Goal: Information Seeking & Learning: Learn about a topic

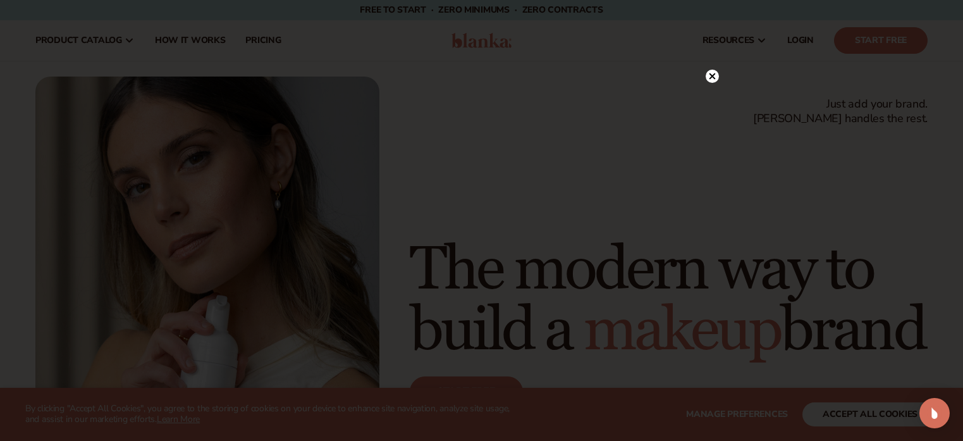
click at [716, 78] on circle at bounding box center [712, 76] width 13 height 13
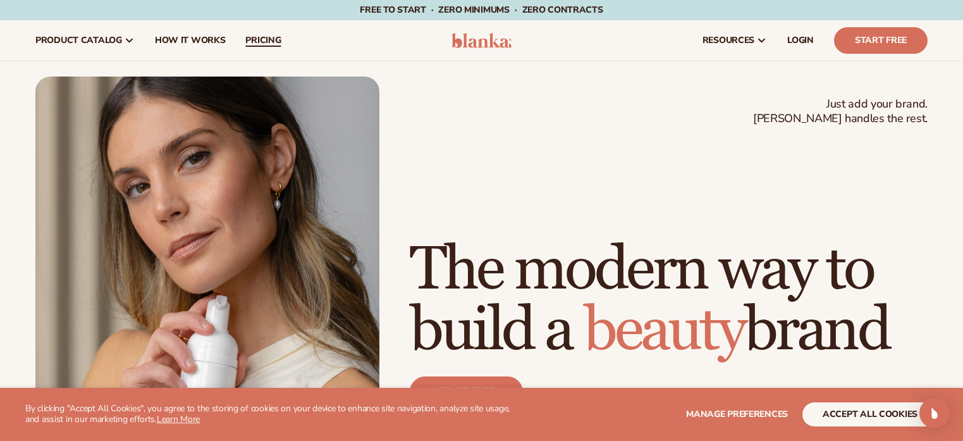
click at [254, 37] on span "pricing" at bounding box center [262, 40] width 35 height 10
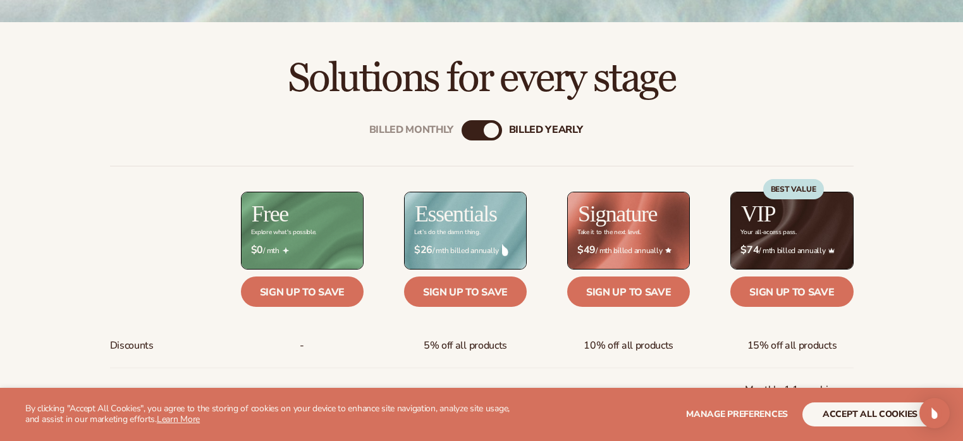
scroll to position [388, 0]
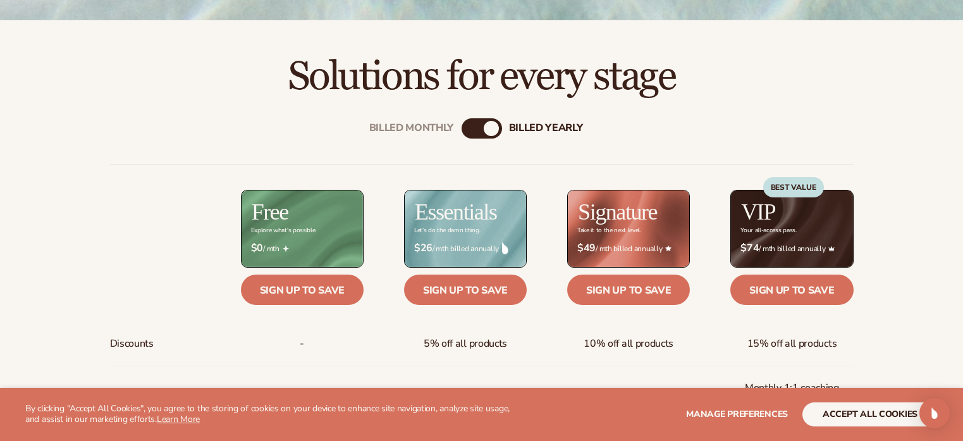
click at [471, 124] on div "Billed Monthly" at bounding box center [469, 128] width 15 height 15
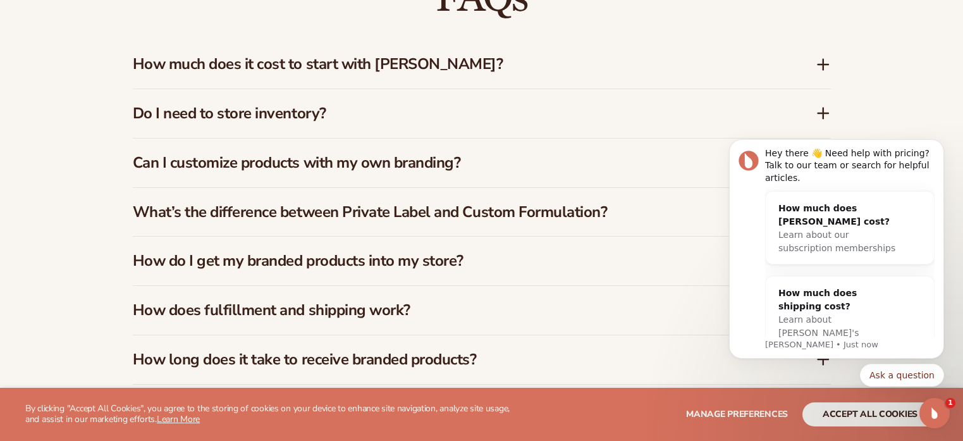
scroll to position [1919, 0]
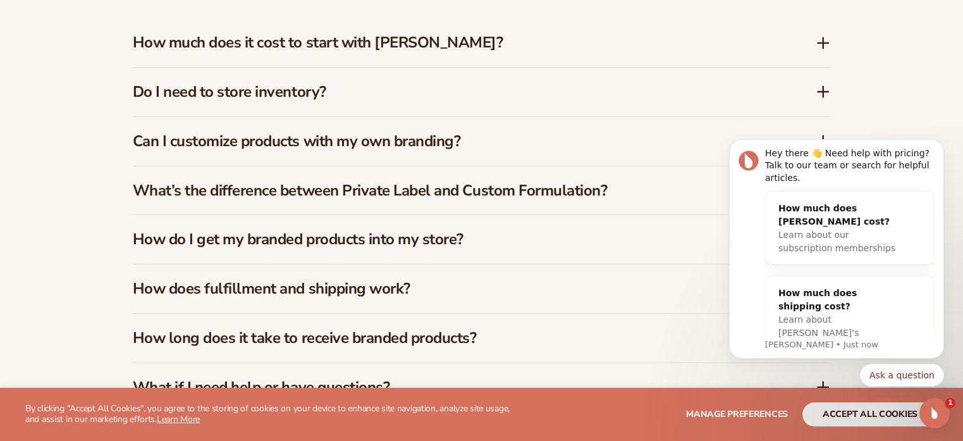
click at [439, 49] on h3 "How much does it cost to start with Blanka?" at bounding box center [455, 43] width 645 height 18
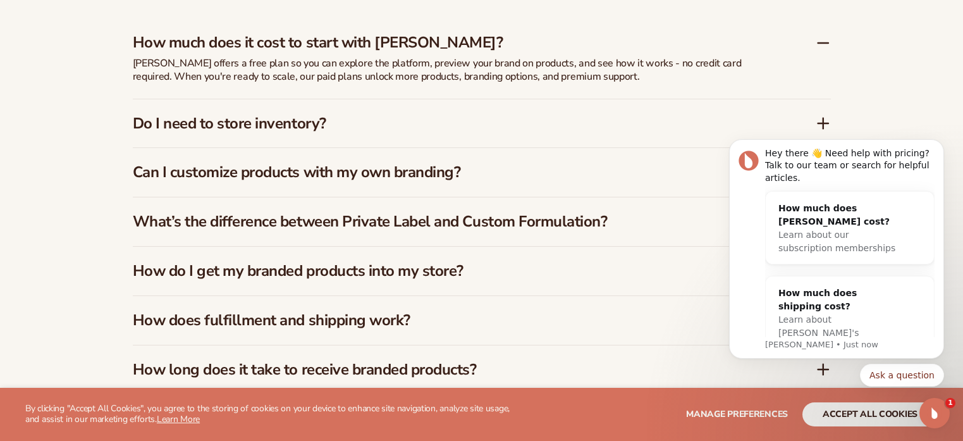
click at [464, 125] on h3 "Do I need to store inventory?" at bounding box center [455, 123] width 645 height 18
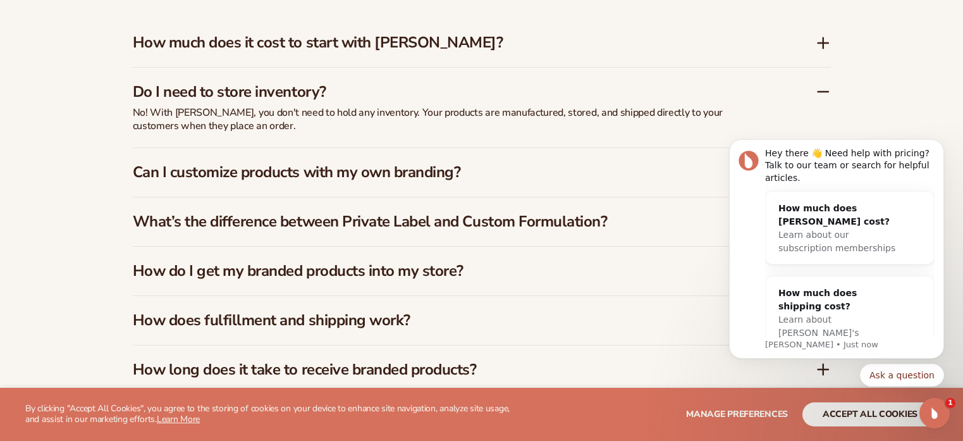
click at [480, 172] on h3 "Can I customize products with my own branding?" at bounding box center [455, 172] width 645 height 18
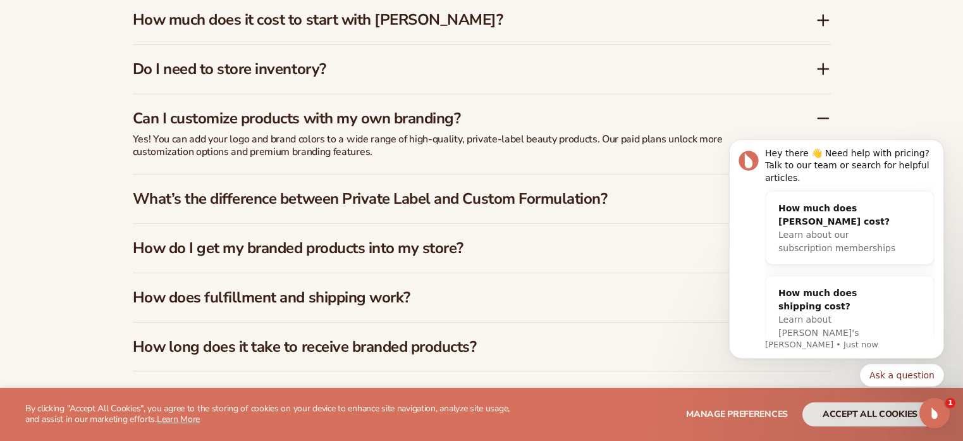
scroll to position [1949, 0]
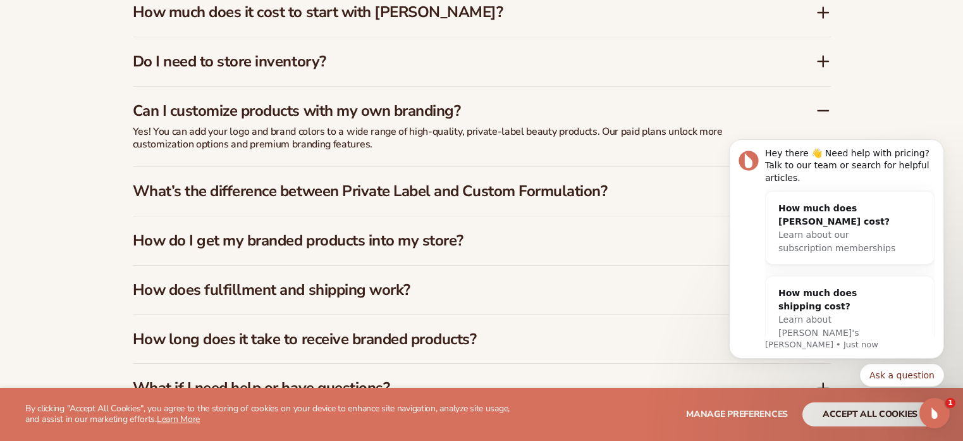
click at [527, 197] on h3 "What’s the difference between Private Label and Custom Formulation?" at bounding box center [455, 191] width 645 height 18
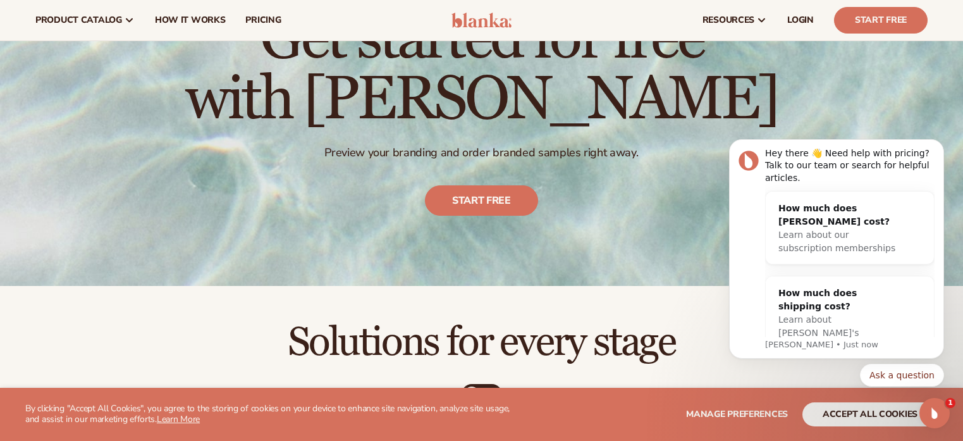
scroll to position [0, 0]
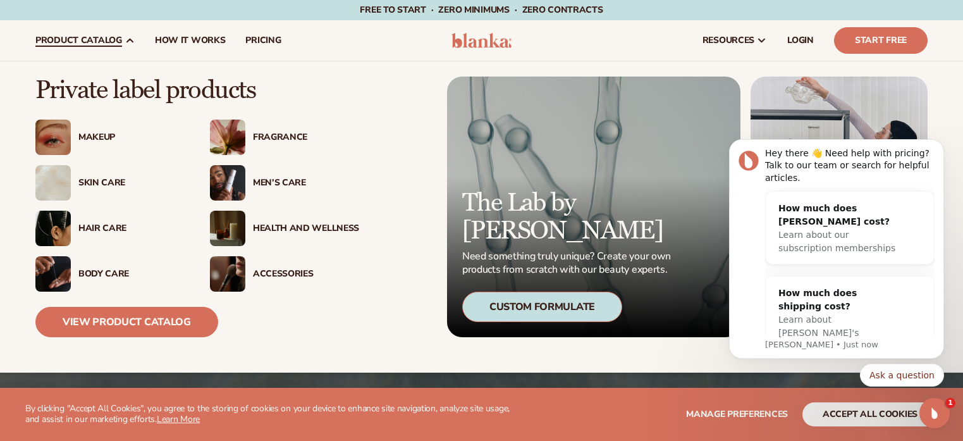
click at [321, 229] on div "Health And Wellness" at bounding box center [306, 228] width 106 height 11
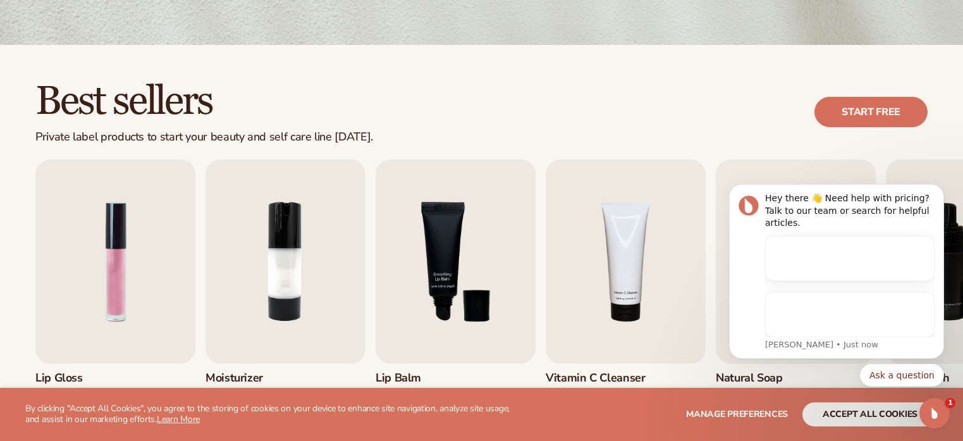
scroll to position [391, 0]
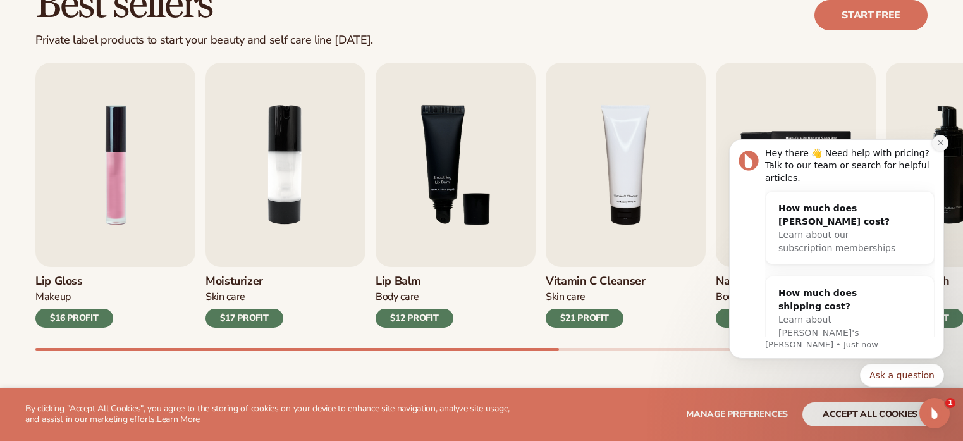
click at [941, 144] on icon "Dismiss notification" at bounding box center [940, 142] width 4 height 4
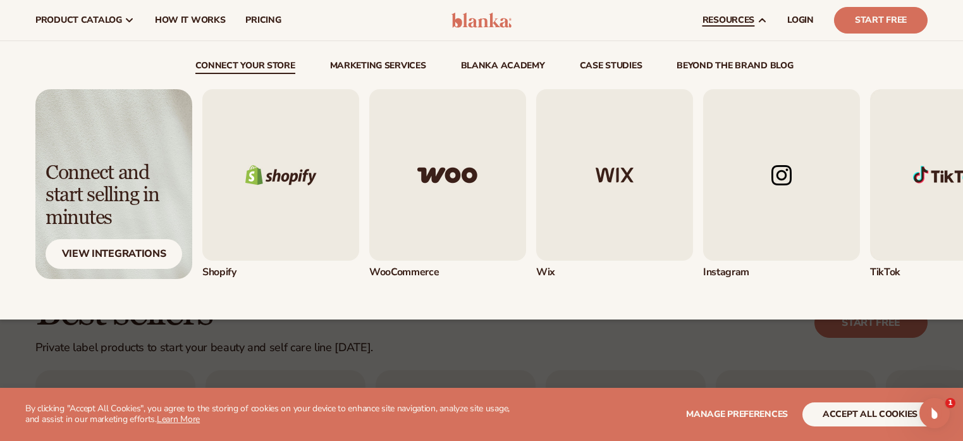
scroll to position [78, 0]
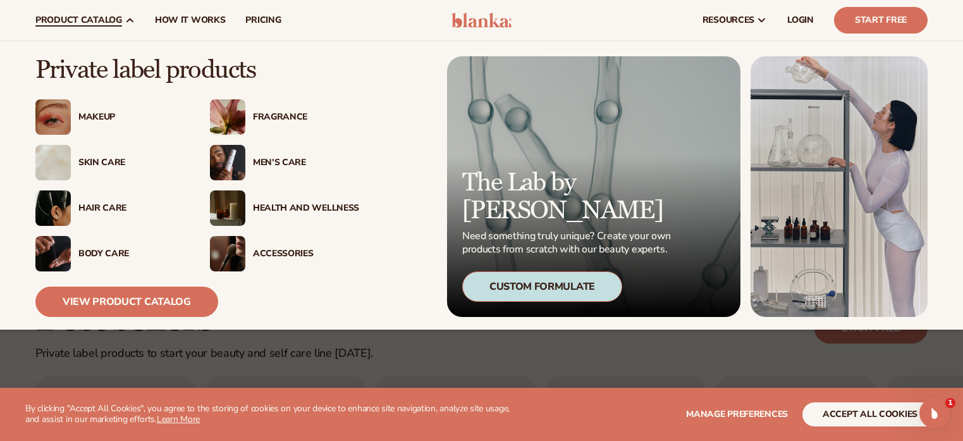
click at [290, 161] on div "Men’s Care" at bounding box center [306, 162] width 106 height 11
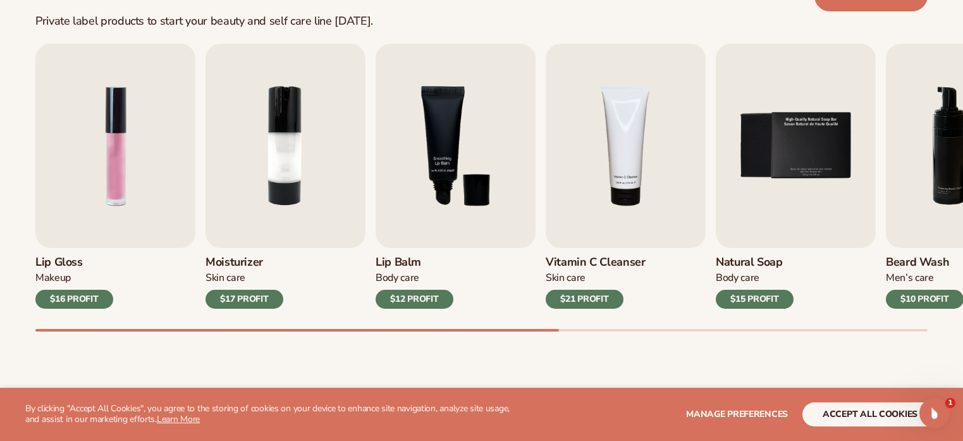
scroll to position [455, 0]
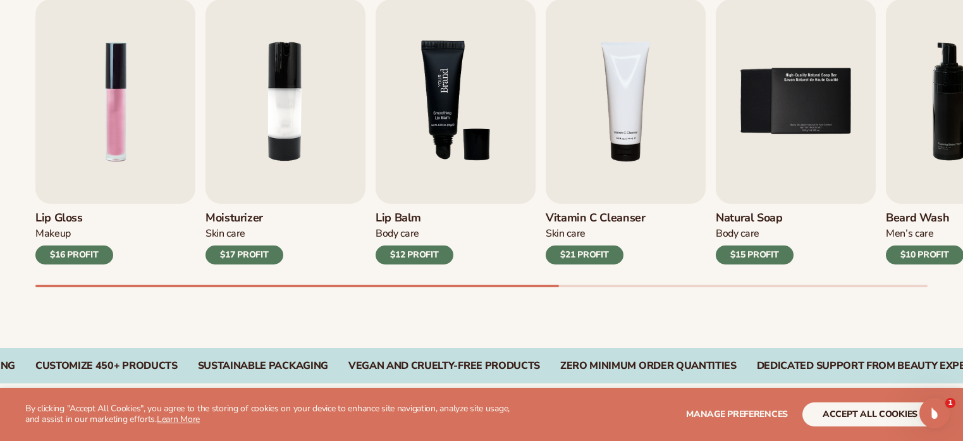
click at [419, 171] on img "3 / 9" at bounding box center [456, 101] width 160 height 204
